Goal: Information Seeking & Learning: Learn about a topic

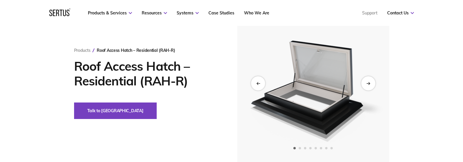
scroll to position [51, 0]
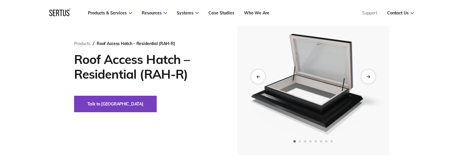
click at [301, 140] on span "Go to slide 2" at bounding box center [300, 141] width 2 height 2
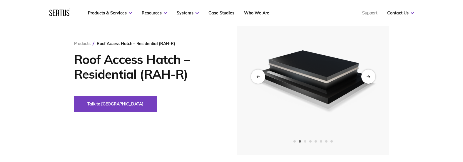
click at [306, 140] on span "Go to slide 3" at bounding box center [305, 141] width 2 height 2
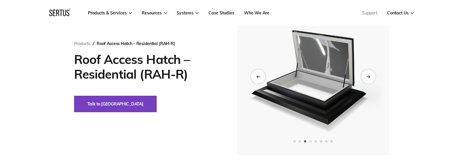
click at [311, 140] on span "Go to slide 4" at bounding box center [310, 141] width 2 height 2
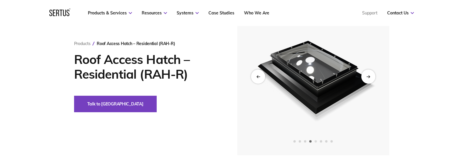
click at [314, 141] on span "Go to slide 5" at bounding box center [315, 141] width 2 height 2
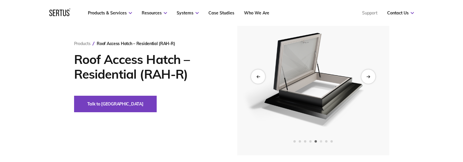
click at [321, 140] on span "Go to slide 6" at bounding box center [321, 141] width 2 height 2
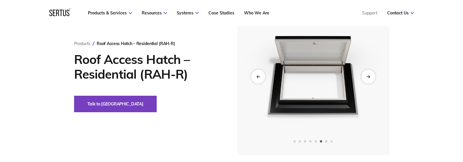
click at [330, 140] on span "Go to slide 8" at bounding box center [331, 141] width 2 height 2
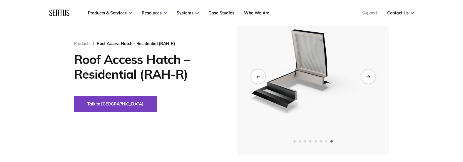
click at [326, 140] on span "Go to slide 7" at bounding box center [326, 141] width 2 height 2
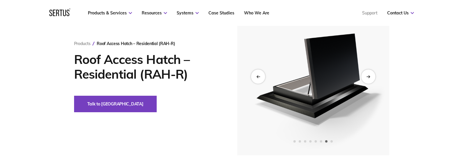
click at [326, 140] on div at bounding box center [313, 141] width 152 height 2
click at [295, 141] on span "Go to slide 1" at bounding box center [294, 141] width 2 height 2
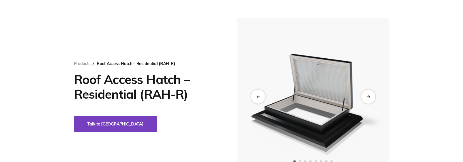
scroll to position [11, 0]
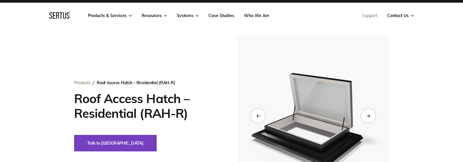
click at [336, 123] on img at bounding box center [313, 115] width 144 height 157
click at [371, 113] on div "Next slide" at bounding box center [368, 115] width 14 height 14
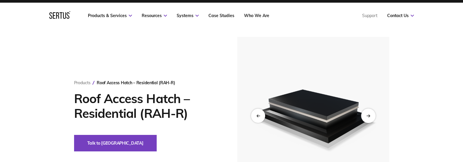
click at [369, 114] on icon "Next slide" at bounding box center [368, 115] width 4 height 3
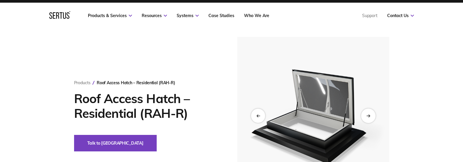
click at [369, 114] on icon "Next slide" at bounding box center [368, 115] width 4 height 3
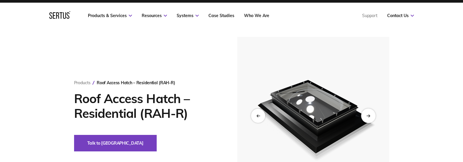
click at [369, 114] on icon "Next slide" at bounding box center [368, 115] width 4 height 3
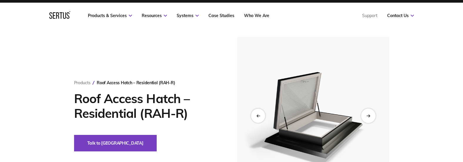
click at [369, 114] on icon "Next slide" at bounding box center [368, 115] width 4 height 3
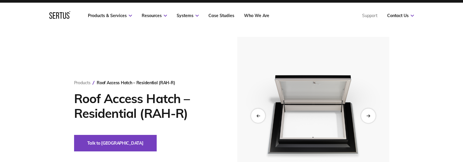
click at [369, 114] on icon "Next slide" at bounding box center [368, 115] width 4 height 3
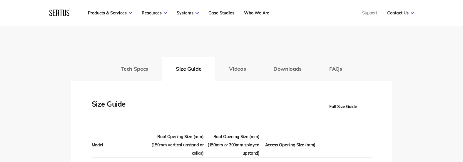
scroll to position [823, 0]
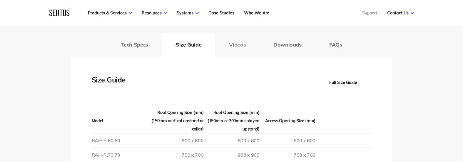
click at [231, 33] on button "Videos" at bounding box center [237, 45] width 44 height 24
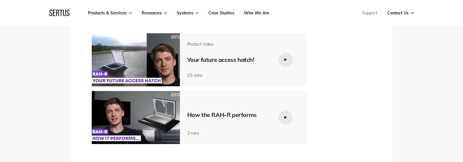
scroll to position [864, 0]
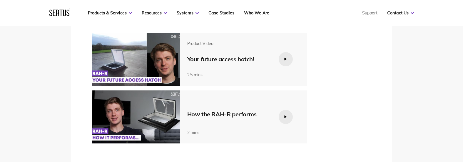
click at [132, 112] on img at bounding box center [136, 116] width 88 height 53
click at [165, 108] on img at bounding box center [136, 116] width 88 height 53
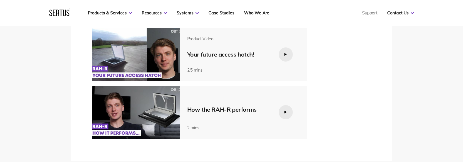
scroll to position [849, 0]
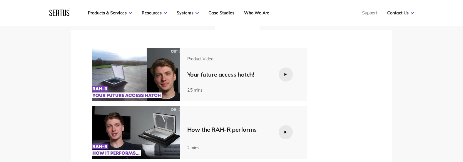
click at [147, 132] on img at bounding box center [136, 131] width 88 height 53
click at [130, 123] on img at bounding box center [136, 131] width 88 height 53
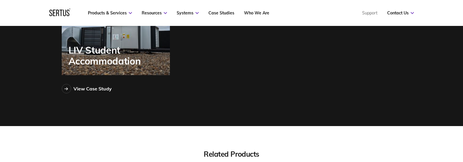
scroll to position [1598, 0]
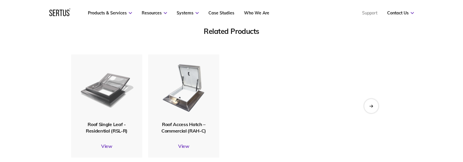
click at [114, 95] on img at bounding box center [106, 87] width 54 height 64
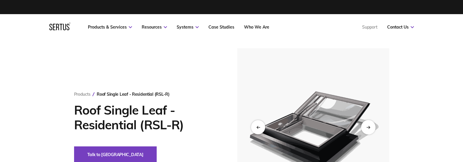
click at [370, 125] on div "Next slide" at bounding box center [368, 127] width 14 height 14
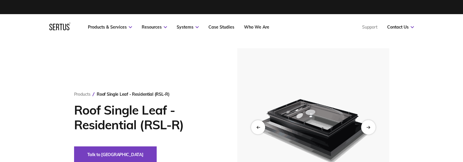
click at [370, 125] on icon "Next slide" at bounding box center [368, 126] width 4 height 3
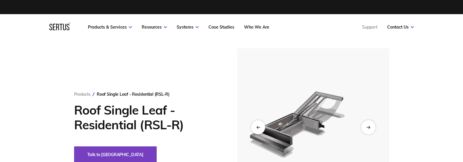
click at [370, 125] on icon "Next slide" at bounding box center [368, 126] width 4 height 3
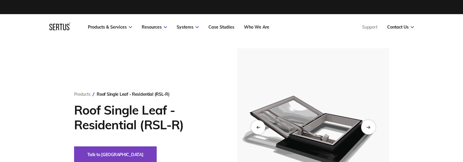
click at [370, 125] on icon "Next slide" at bounding box center [368, 126] width 4 height 3
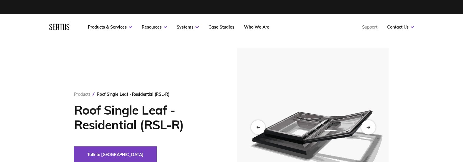
click at [370, 125] on icon "Next slide" at bounding box center [368, 126] width 4 height 3
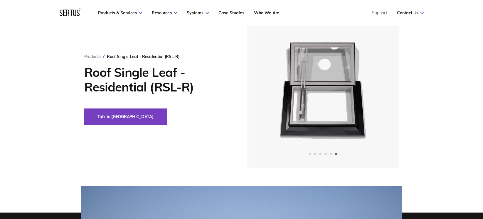
scroll to position [103, 0]
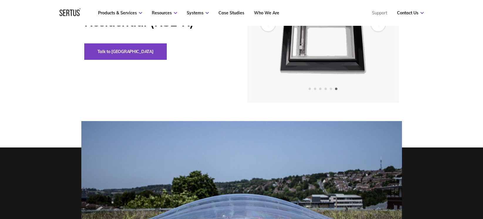
click at [332, 90] on span "Go to slide 5" at bounding box center [331, 89] width 2 height 2
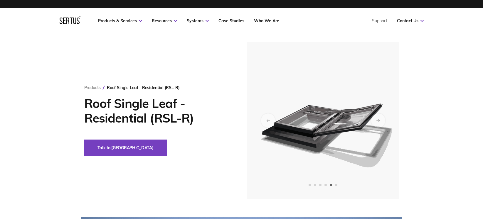
scroll to position [0, 0]
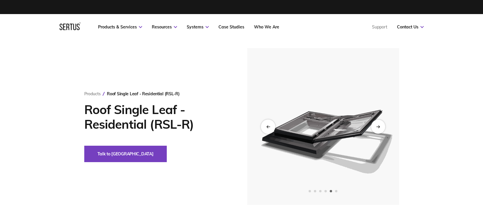
click at [270, 124] on div "Previous slide" at bounding box center [268, 127] width 14 height 14
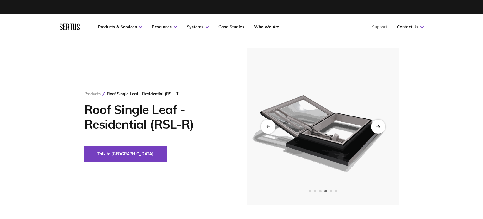
click at [270, 124] on div "Previous slide" at bounding box center [268, 127] width 14 height 14
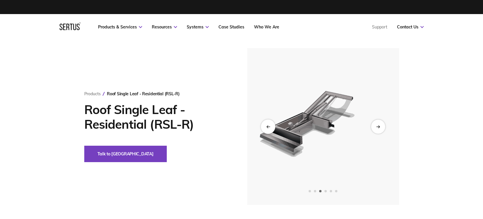
click at [270, 124] on div "Previous slide" at bounding box center [268, 127] width 14 height 14
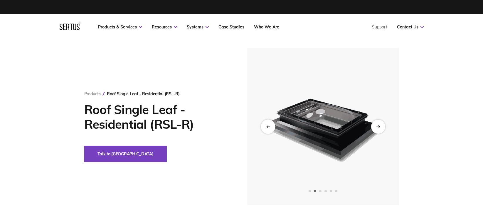
click at [270, 124] on div "Previous slide" at bounding box center [268, 127] width 14 height 14
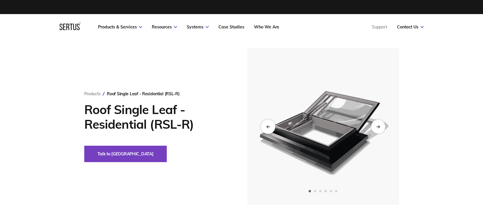
click at [270, 124] on div "Previous slide" at bounding box center [268, 127] width 14 height 14
click at [381, 128] on div "Next slide" at bounding box center [378, 127] width 14 height 14
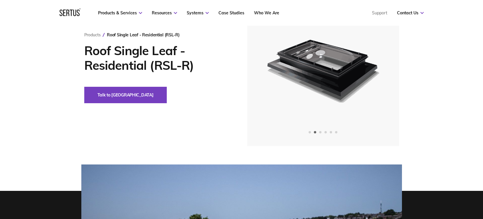
scroll to position [49, 0]
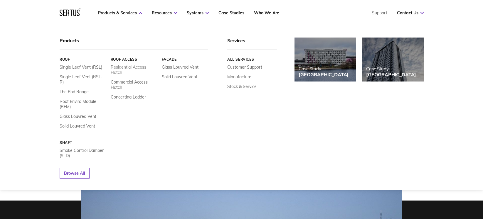
click at [134, 66] on link "Residential Access Hatch" at bounding box center [133, 70] width 47 height 11
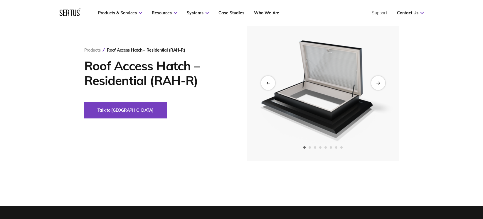
scroll to position [71, 0]
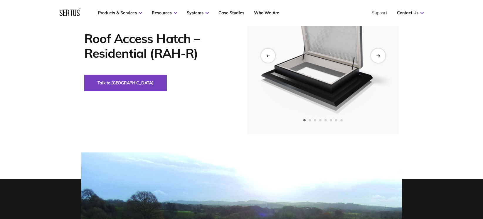
click at [379, 54] on icon "Next slide" at bounding box center [378, 55] width 4 height 3
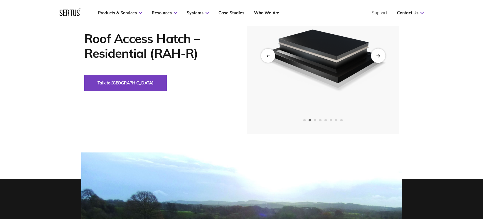
click at [379, 54] on icon "Next slide" at bounding box center [378, 55] width 4 height 3
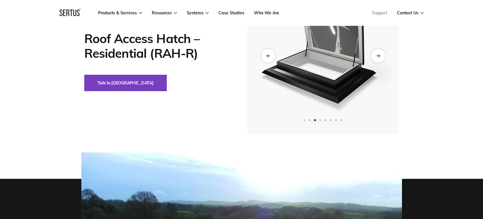
click at [379, 54] on icon "Next slide" at bounding box center [378, 55] width 4 height 3
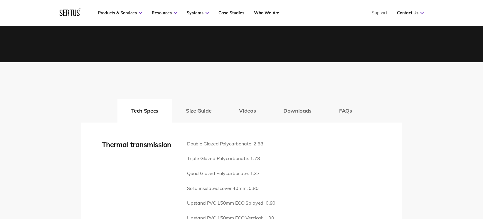
scroll to position [809, 0]
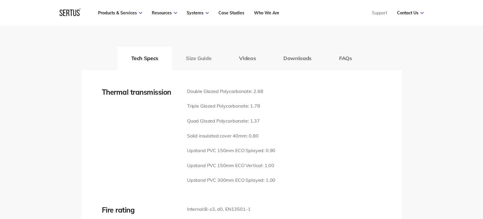
click at [208, 54] on button "Size Guide" at bounding box center [198, 59] width 53 height 24
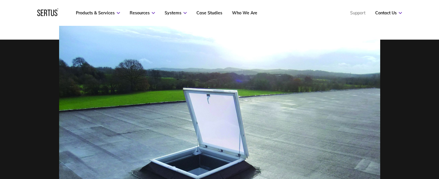
scroll to position [308, 0]
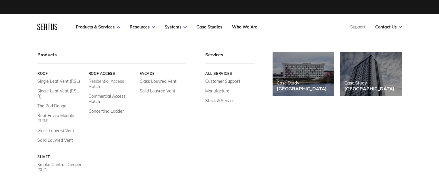
click at [104, 83] on link "Residential Access Hatch" at bounding box center [111, 84] width 47 height 11
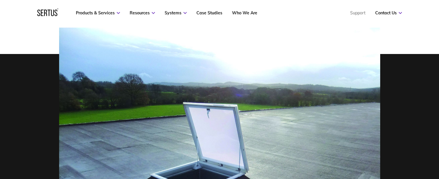
scroll to position [33, 0]
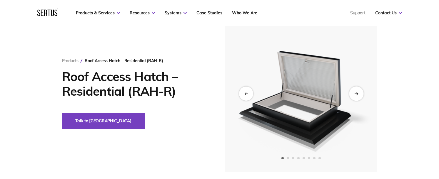
click at [356, 94] on icon "Next slide" at bounding box center [355, 94] width 3 height 0
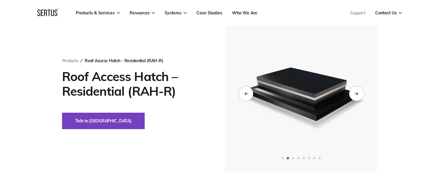
click at [356, 94] on icon "Next slide" at bounding box center [355, 94] width 3 height 0
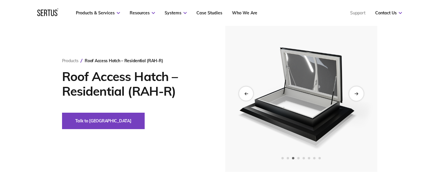
click at [356, 94] on icon "Next slide" at bounding box center [355, 94] width 3 height 0
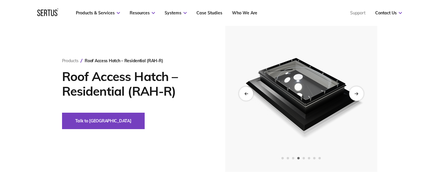
click at [356, 94] on icon "Next slide" at bounding box center [355, 94] width 3 height 0
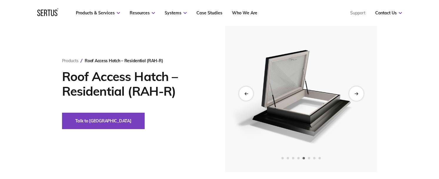
click at [356, 94] on icon "Next slide" at bounding box center [355, 94] width 3 height 0
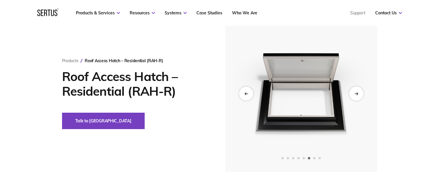
click at [356, 94] on icon "Next slide" at bounding box center [355, 94] width 3 height 0
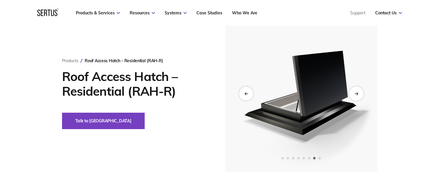
click at [356, 94] on icon "Next slide" at bounding box center [355, 94] width 3 height 0
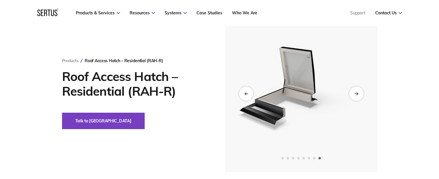
click at [356, 94] on icon "Next slide" at bounding box center [355, 94] width 3 height 0
click at [248, 89] on div "Previous slide" at bounding box center [246, 93] width 14 height 14
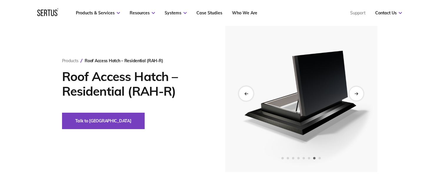
click at [248, 89] on div "Previous slide" at bounding box center [246, 93] width 14 height 14
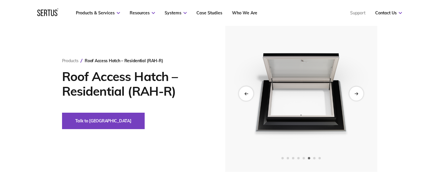
click at [248, 89] on div "Previous slide" at bounding box center [246, 93] width 14 height 14
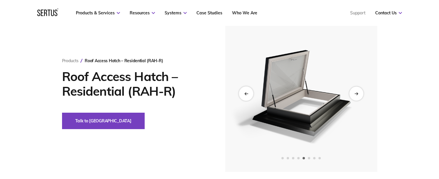
click at [248, 89] on div "Previous slide" at bounding box center [246, 93] width 14 height 14
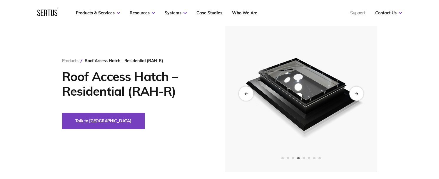
click at [249, 93] on div "Previous slide" at bounding box center [246, 93] width 14 height 14
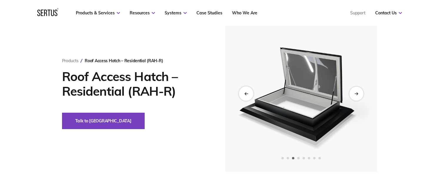
click at [251, 93] on div "Previous slide" at bounding box center [246, 93] width 14 height 14
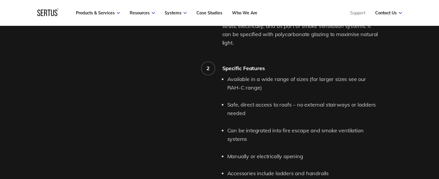
scroll to position [591, 0]
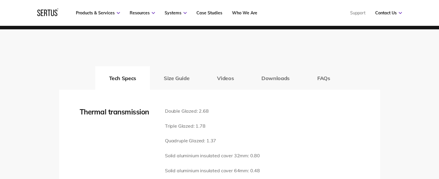
scroll to position [859, 0]
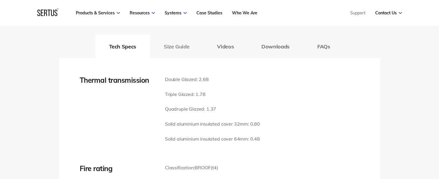
click at [183, 47] on button "Size Guide" at bounding box center [176, 47] width 53 height 24
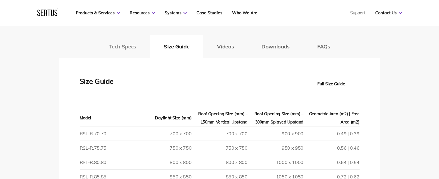
click at [128, 46] on button "Tech Specs" at bounding box center [122, 47] width 55 height 24
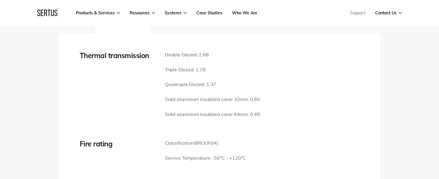
scroll to position [884, 0]
click at [245, 71] on p "Triple Glazed: 1.78" at bounding box center [212, 70] width 95 height 8
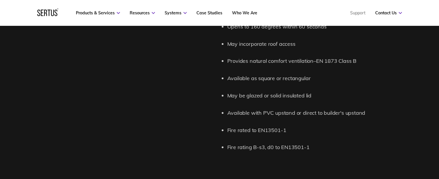
scroll to position [850, 0]
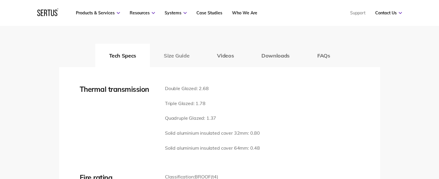
click at [185, 58] on button "Size Guide" at bounding box center [176, 56] width 53 height 24
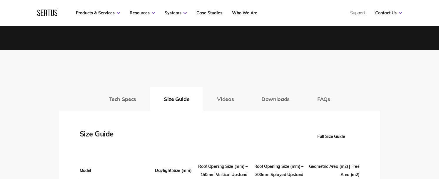
scroll to position [761, 0]
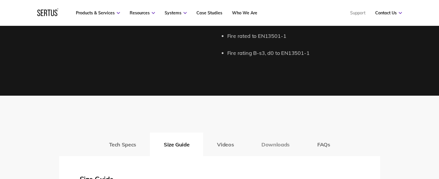
click at [276, 142] on button "Downloads" at bounding box center [275, 145] width 56 height 24
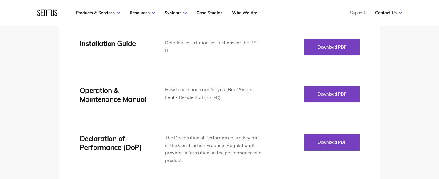
scroll to position [972, 0]
